Goal: Find specific page/section: Find specific page/section

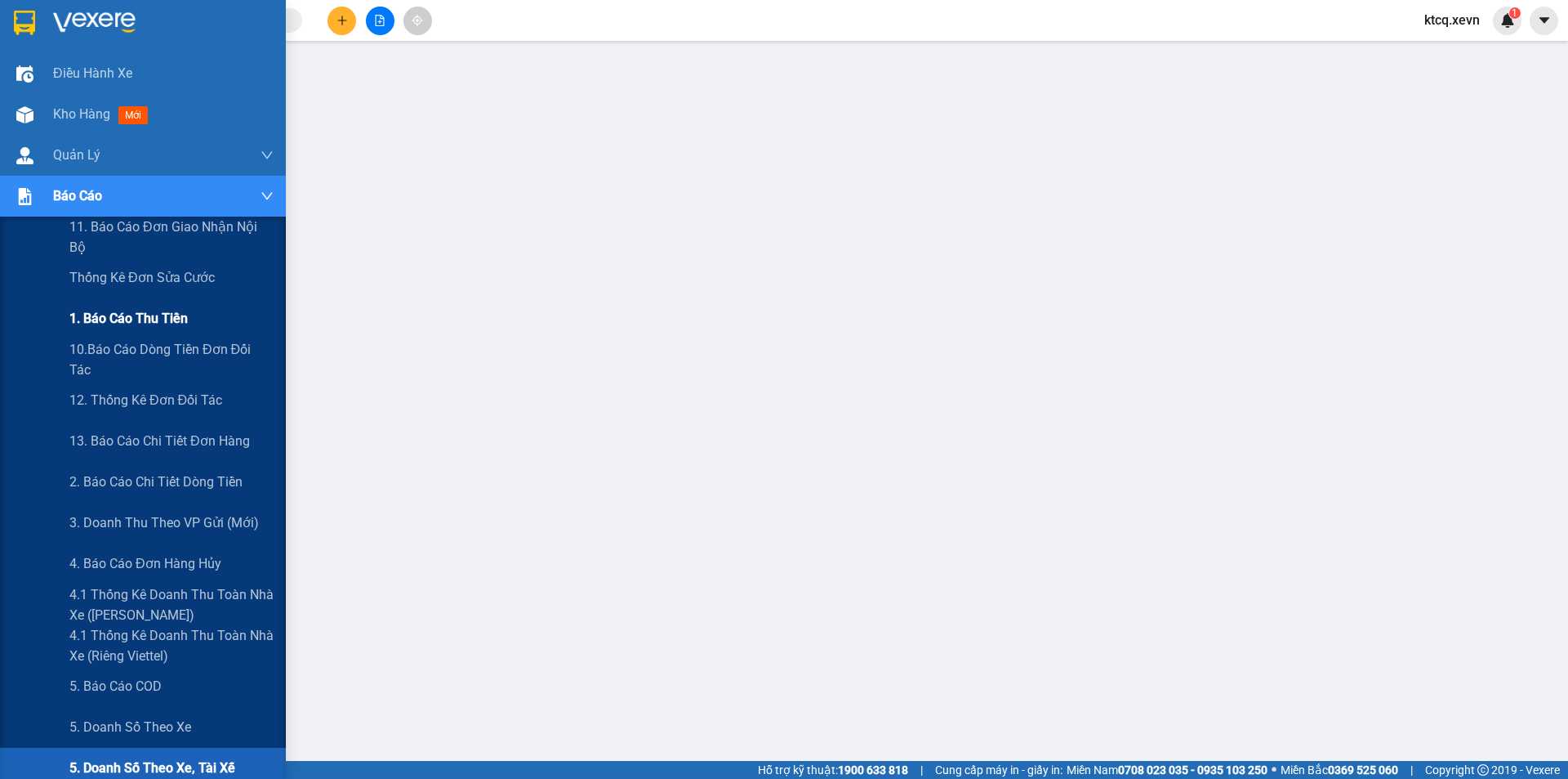
click at [156, 317] on span "1. Báo cáo thu tiền" at bounding box center [129, 319] width 118 height 20
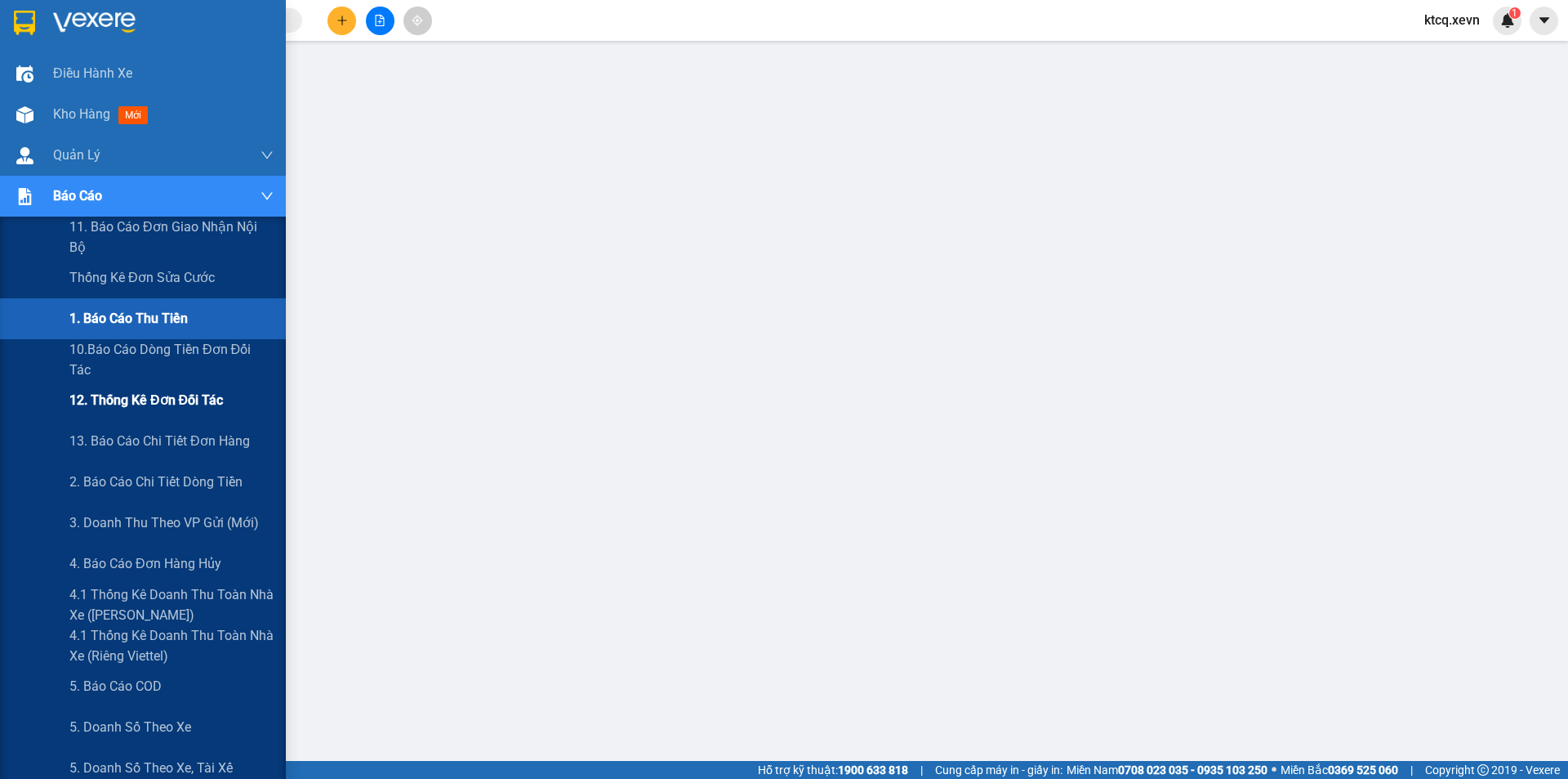
click at [128, 400] on span "12. Thống kê đơn đối tác" at bounding box center [146, 400] width 154 height 20
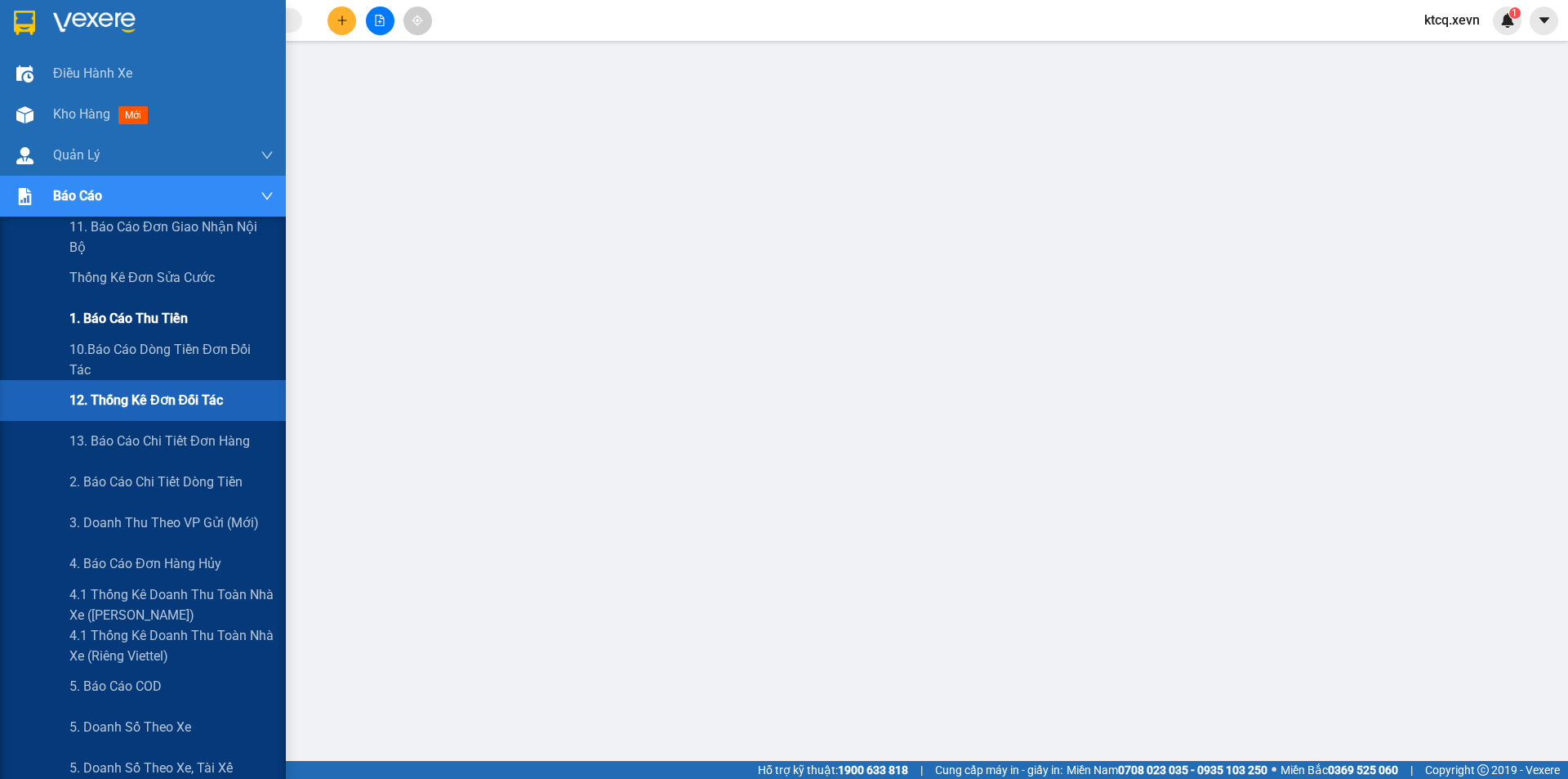
click at [173, 308] on div "1. Báo cáo thu tiền" at bounding box center [171, 319] width 204 height 41
